Goal: Task Accomplishment & Management: Manage account settings

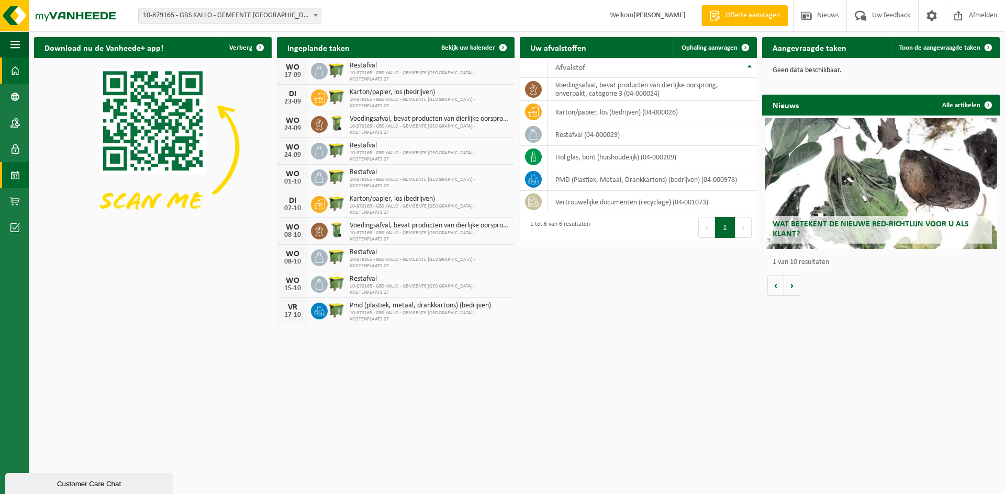
click at [14, 177] on span at bounding box center [14, 175] width 9 height 26
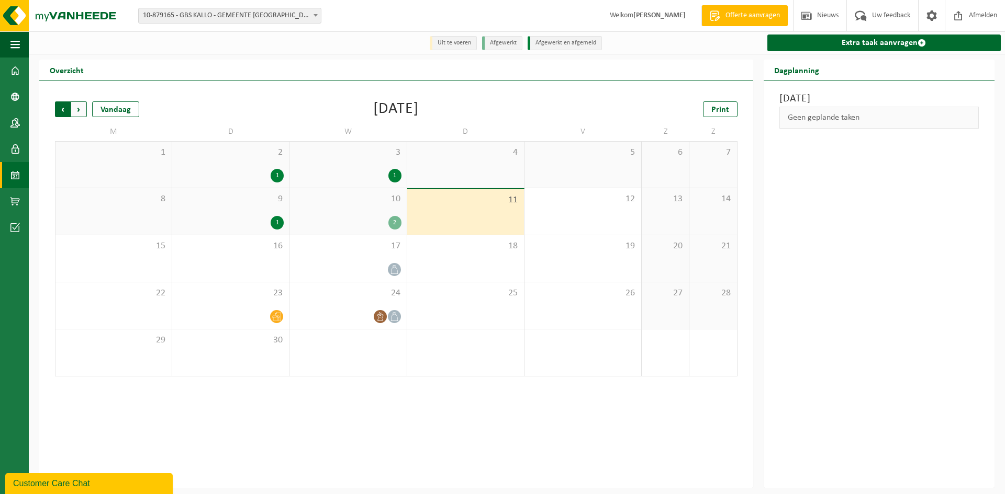
click at [82, 109] on span "Volgende" at bounding box center [79, 110] width 16 height 16
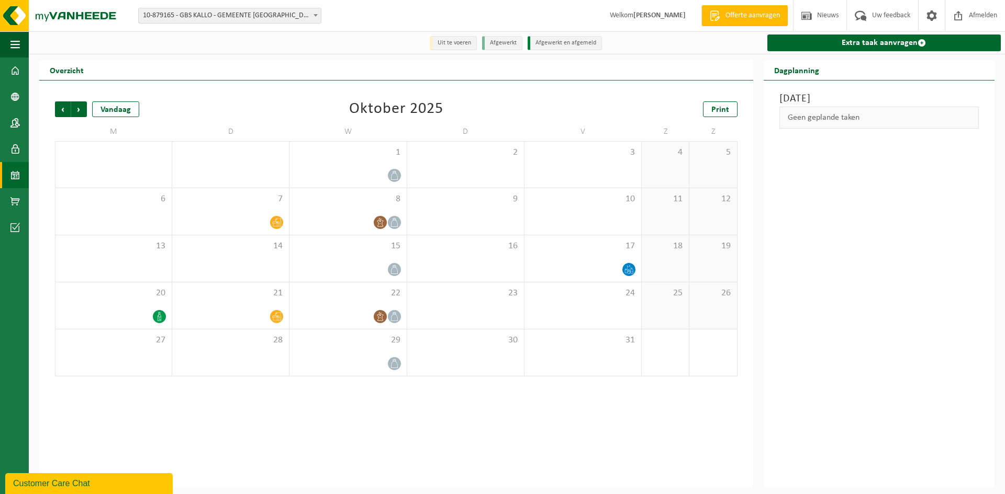
click at [82, 109] on span "Volgende" at bounding box center [79, 110] width 16 height 16
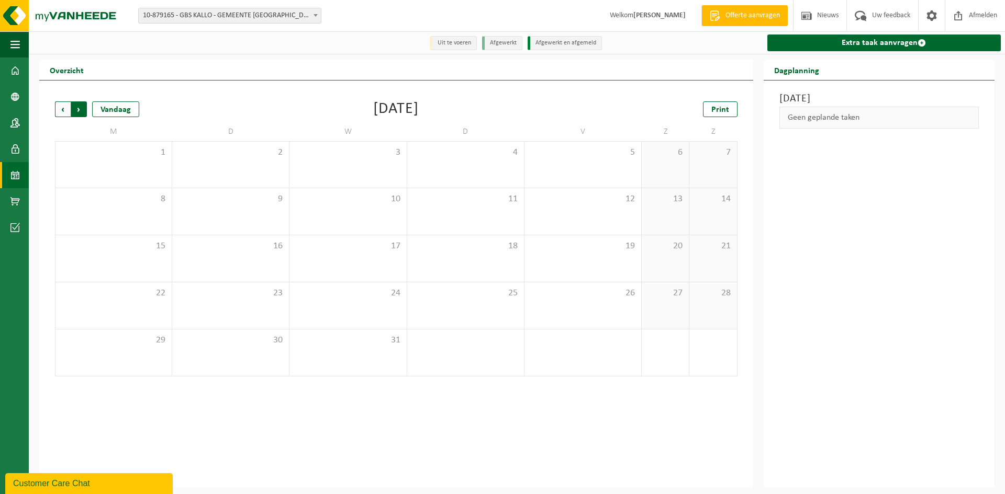
click at [59, 110] on span "Vorige" at bounding box center [63, 110] width 16 height 16
click at [66, 111] on span "Vorige" at bounding box center [63, 110] width 16 height 16
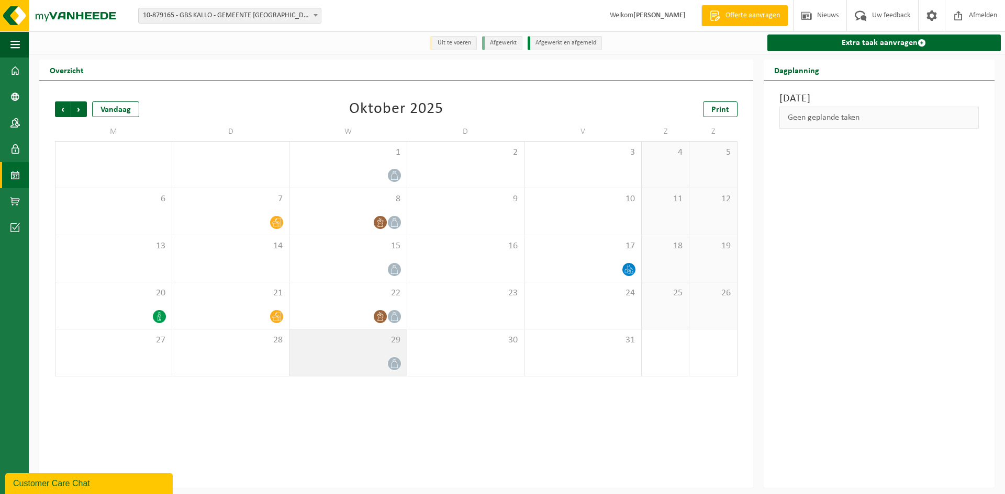
click at [397, 365] on icon at bounding box center [394, 363] width 9 height 9
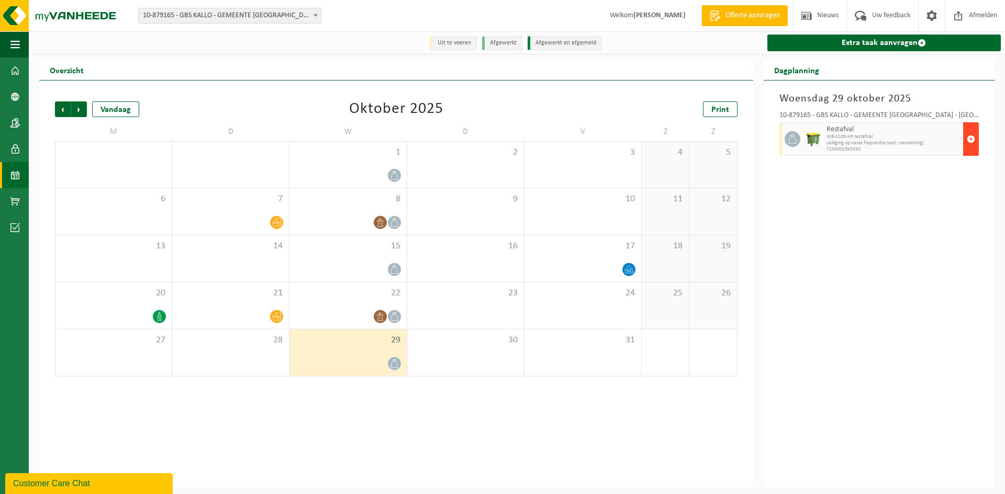
click at [972, 134] on span "button" at bounding box center [970, 139] width 8 height 21
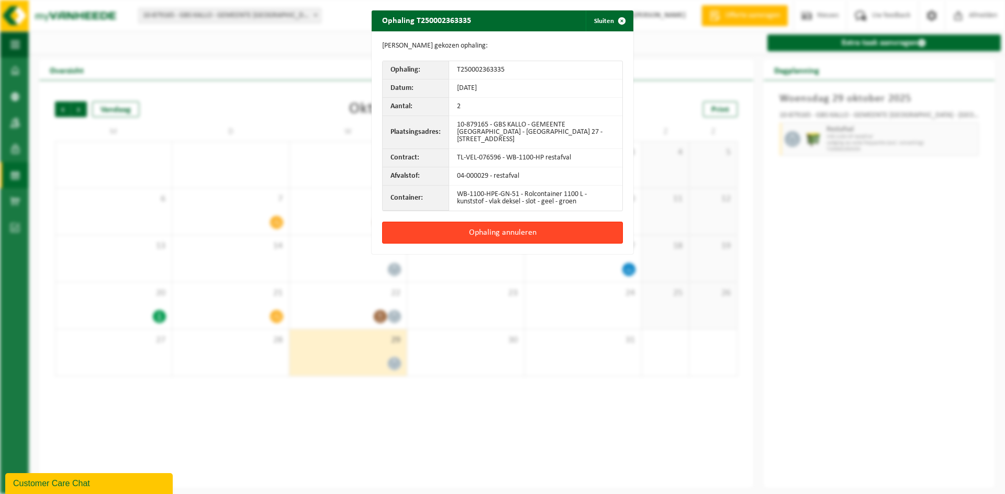
click at [520, 228] on button "Ophaling annuleren" at bounding box center [502, 233] width 241 height 22
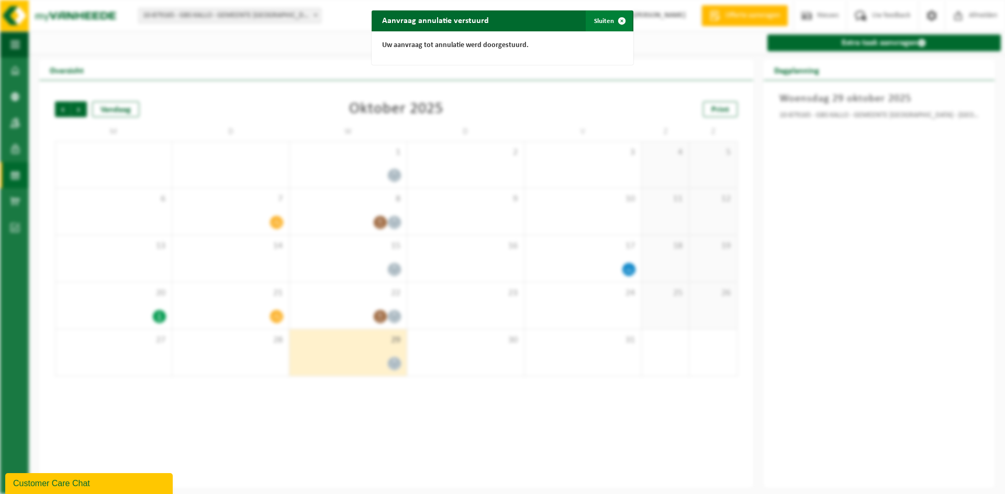
click at [614, 20] on span "button" at bounding box center [621, 20] width 21 height 21
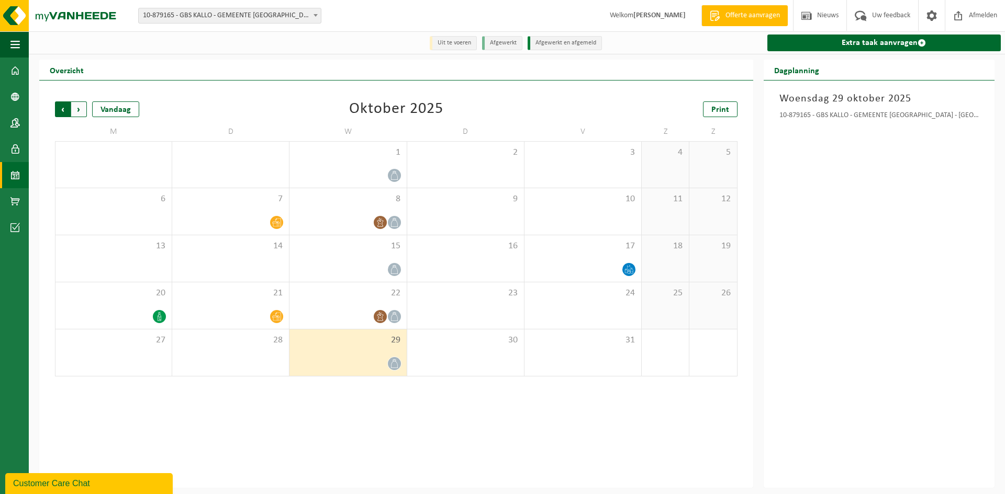
click at [78, 113] on span "Volgende" at bounding box center [79, 110] width 16 height 16
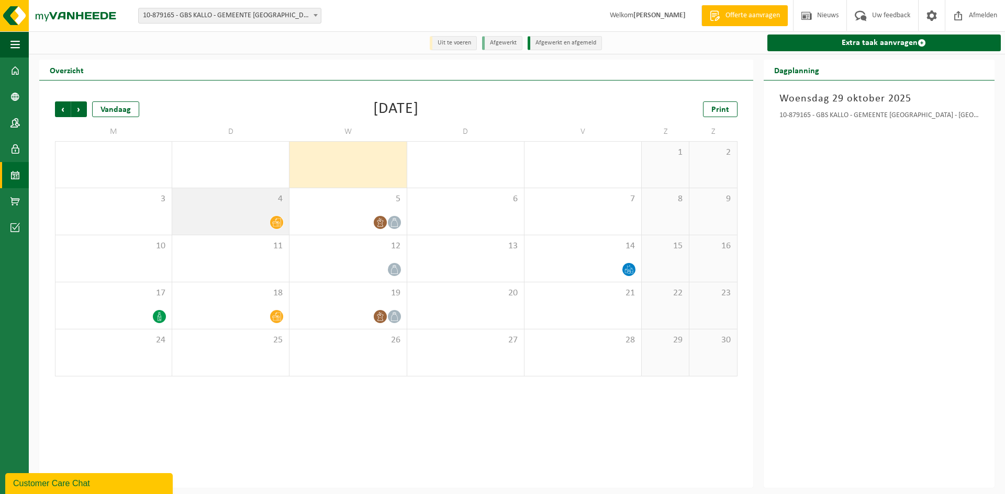
click at [277, 226] on icon at bounding box center [276, 222] width 9 height 9
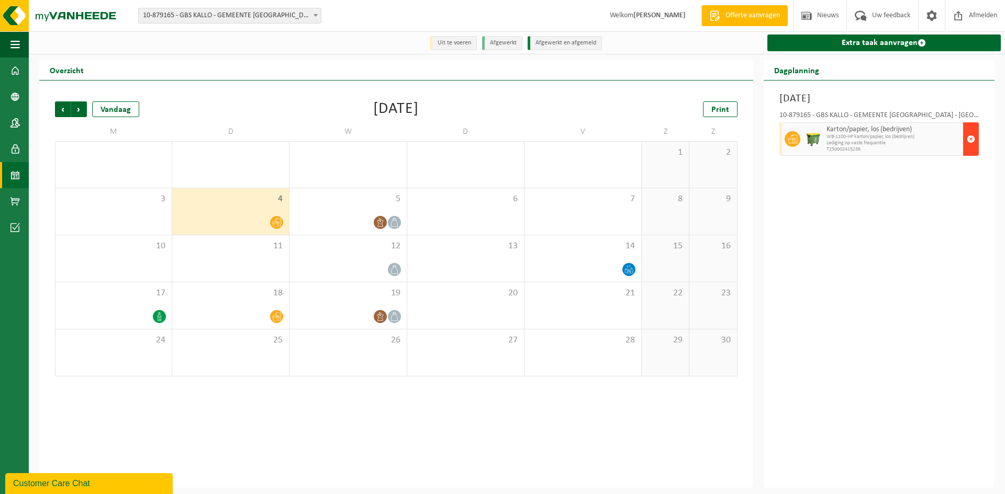
click at [972, 146] on span "button" at bounding box center [970, 139] width 8 height 21
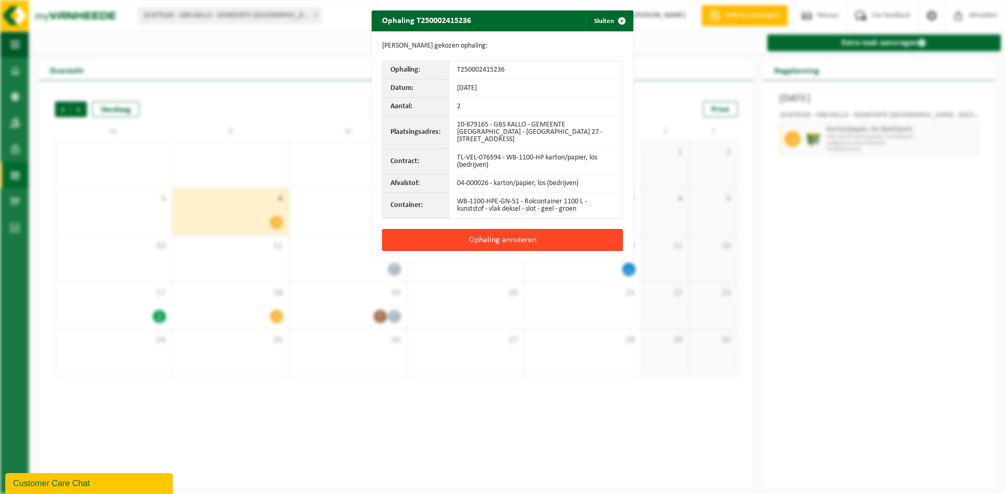
click at [490, 236] on button "Ophaling annuleren" at bounding box center [502, 240] width 241 height 22
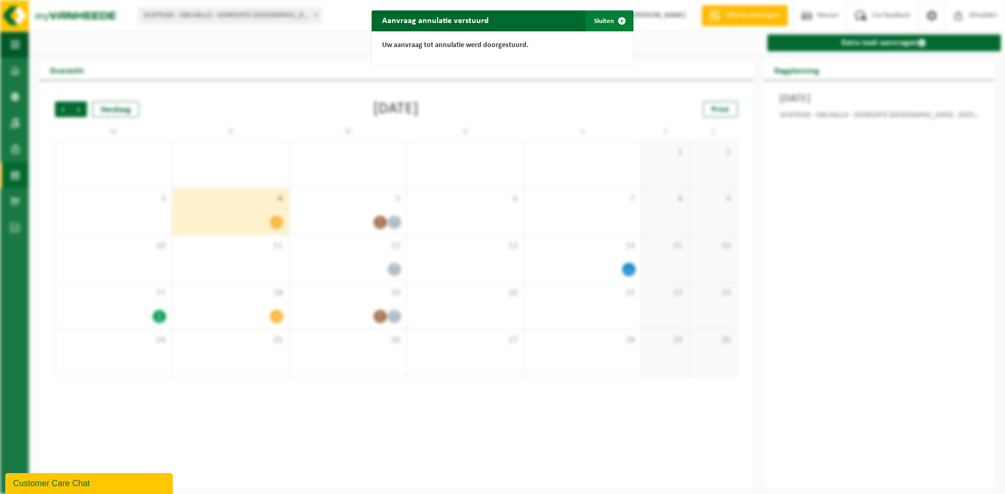
click at [616, 19] on span "button" at bounding box center [621, 20] width 21 height 21
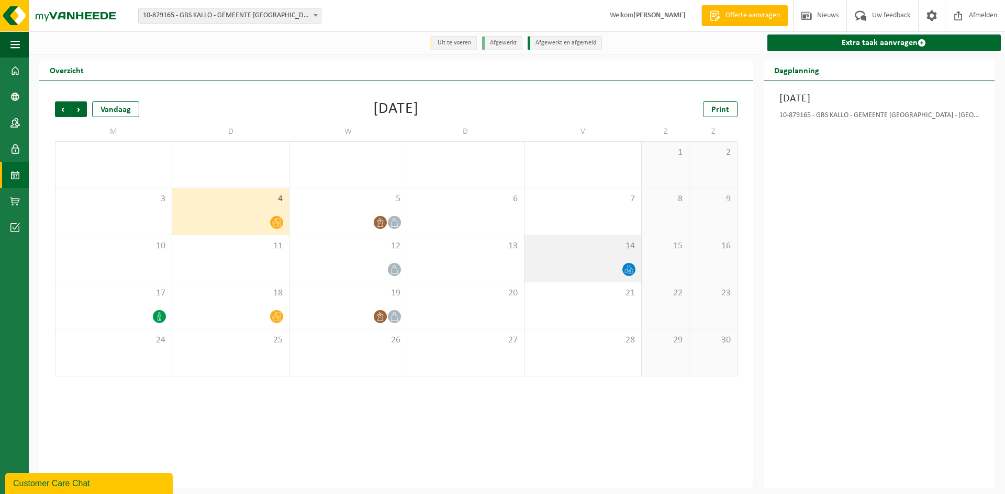
click at [624, 264] on div at bounding box center [583, 270] width 106 height 14
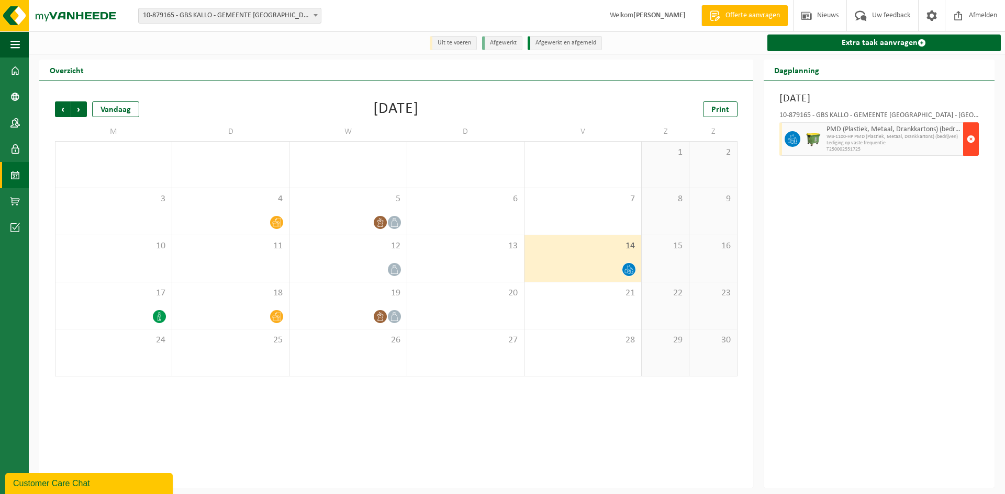
click at [968, 147] on span "button" at bounding box center [970, 139] width 8 height 21
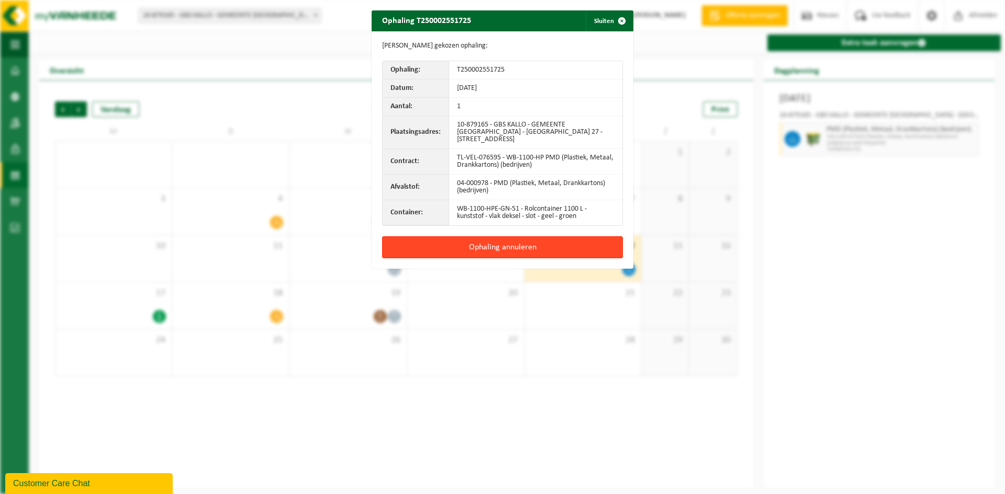
click at [484, 246] on button "Ophaling annuleren" at bounding box center [502, 248] width 241 height 22
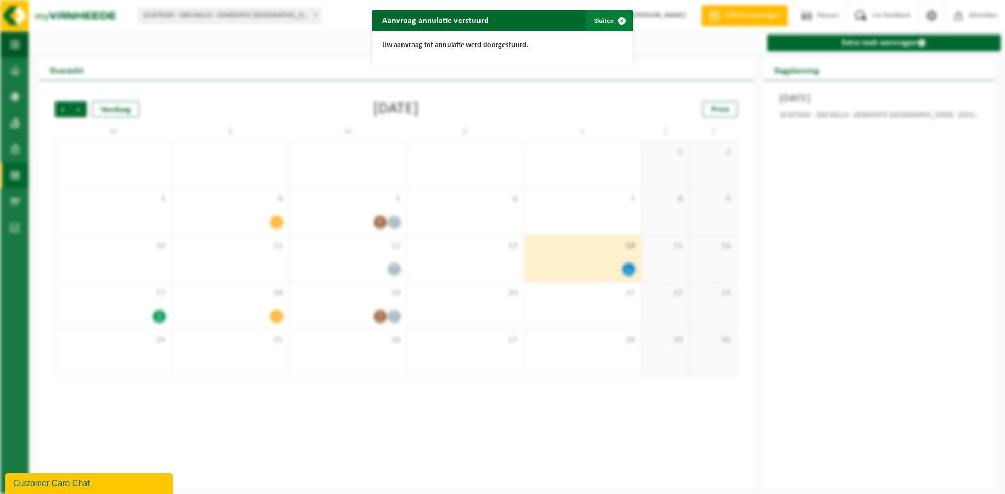
click at [622, 20] on span "button" at bounding box center [621, 20] width 21 height 21
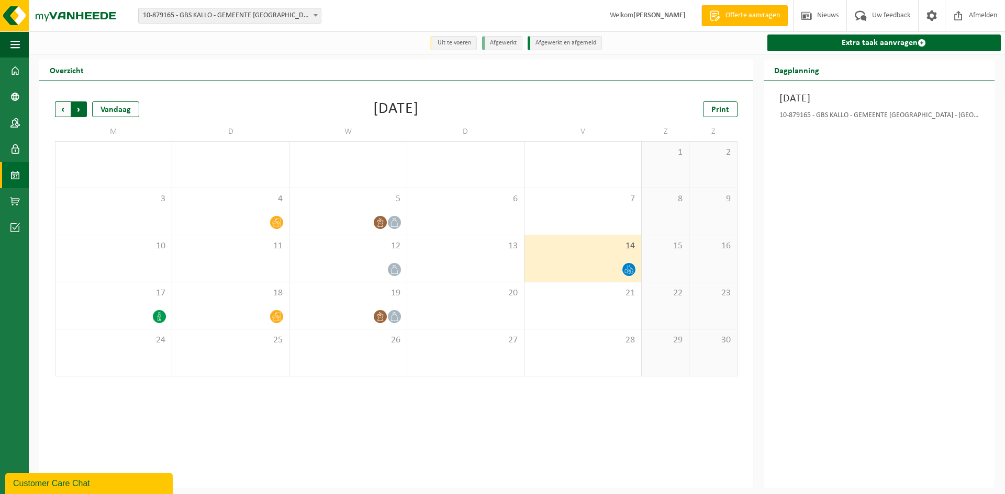
click at [65, 115] on span "Vorige" at bounding box center [63, 110] width 16 height 16
